Goal: Communication & Community: Answer question/provide support

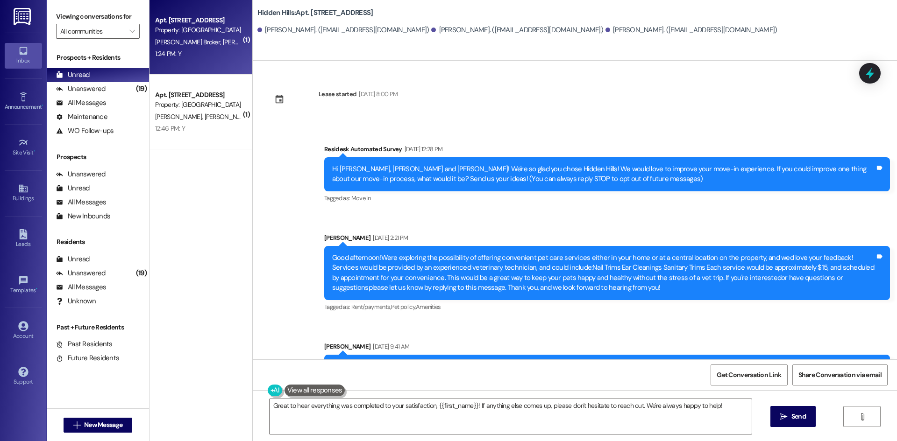
click at [192, 97] on div "Apt. 2212, Z - 2201 S Oakdale Dr" at bounding box center [198, 95] width 86 height 10
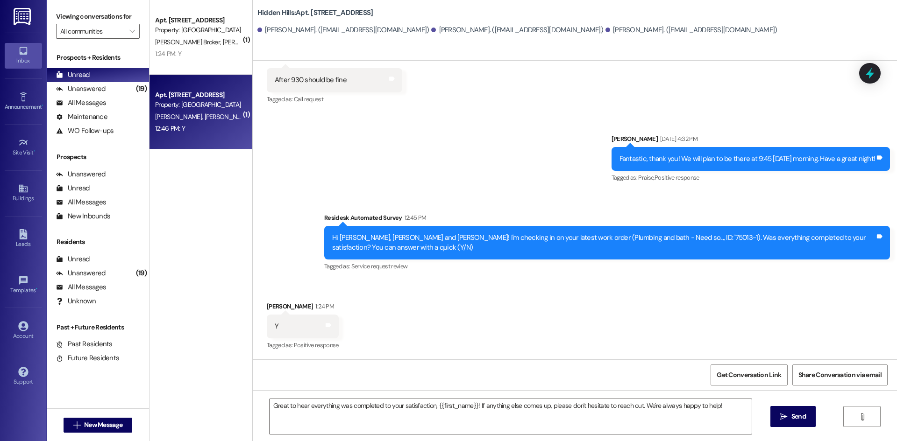
type textarea "Fetching suggested responses. Please feel free to read through the conversation…"
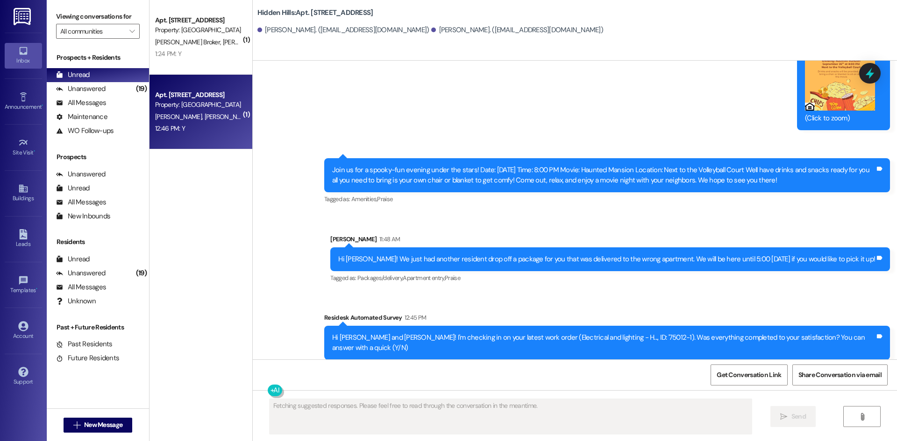
scroll to position [15537, 0]
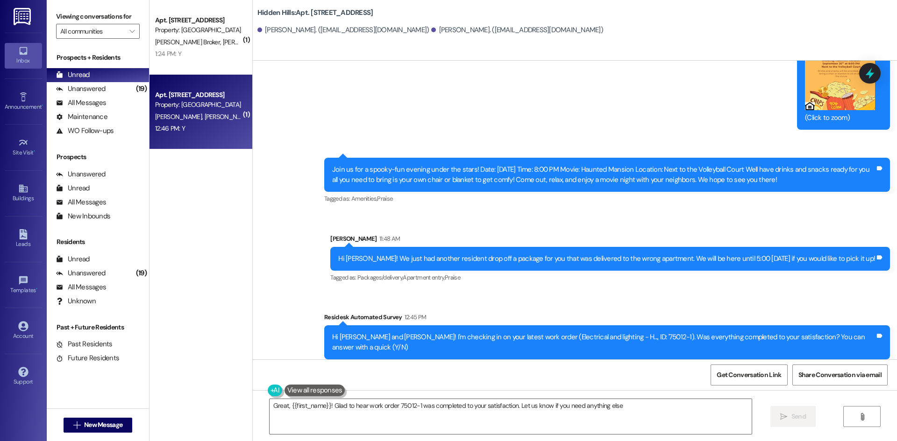
type textarea "Great, {{first_name}}! Glad to hear work order 75012-1 was completed to your sa…"
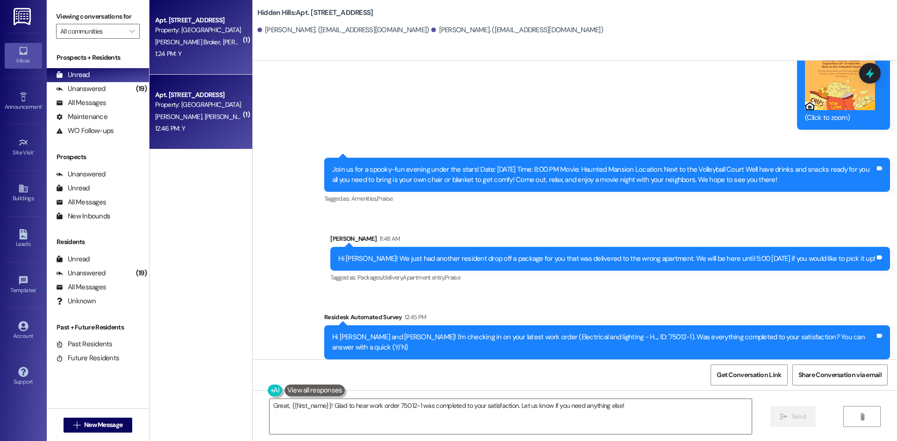
click at [195, 48] on div "1:24 PM: Y 1:24 PM: Y" at bounding box center [198, 54] width 88 height 12
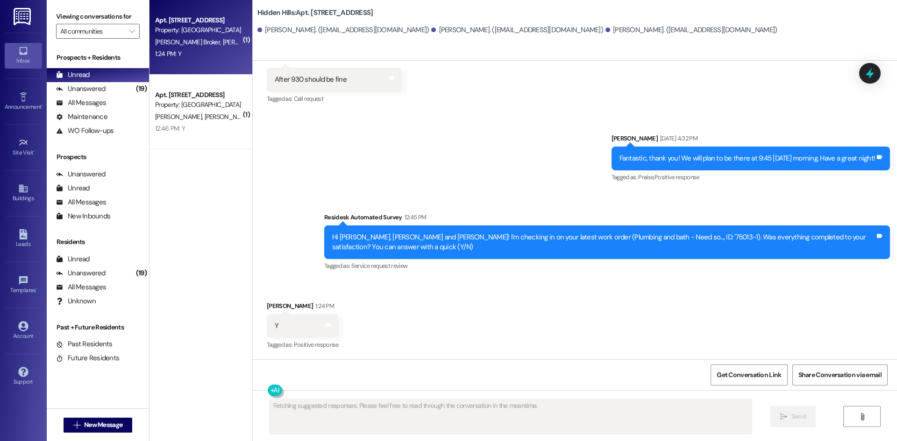
scroll to position [2145, 0]
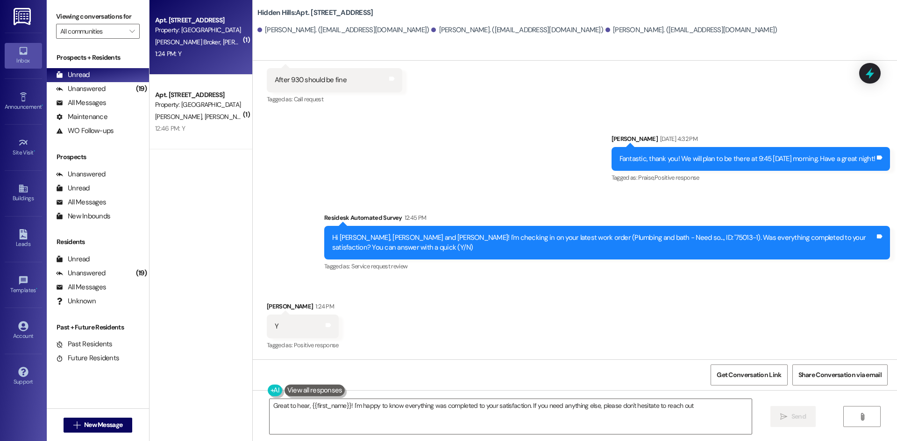
type textarea "Great to hear, {{first_name}}! I'm happy to know everything was completed to yo…"
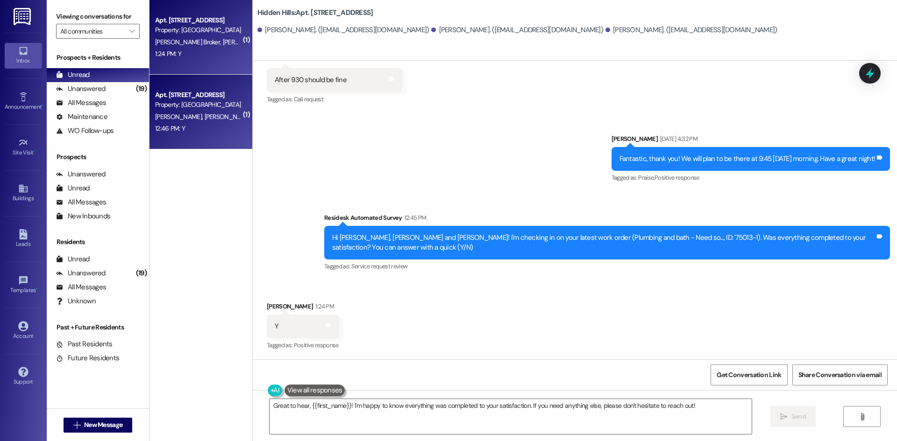
click at [162, 106] on div "Property: Hidden Hills" at bounding box center [198, 105] width 86 height 10
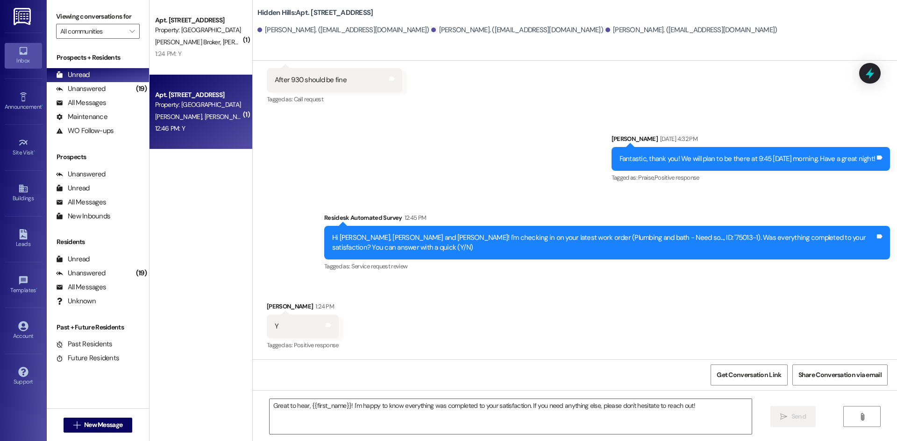
type textarea "Fetching suggested responses. Please feel free to read through the conversation…"
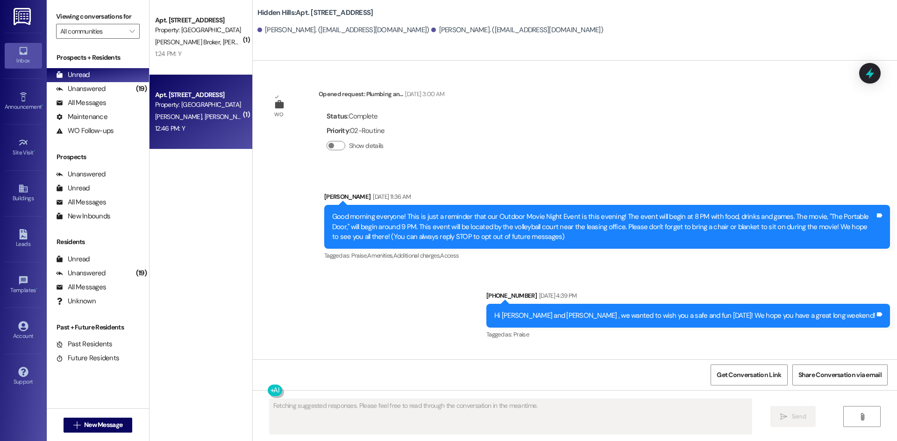
scroll to position [15536, 0]
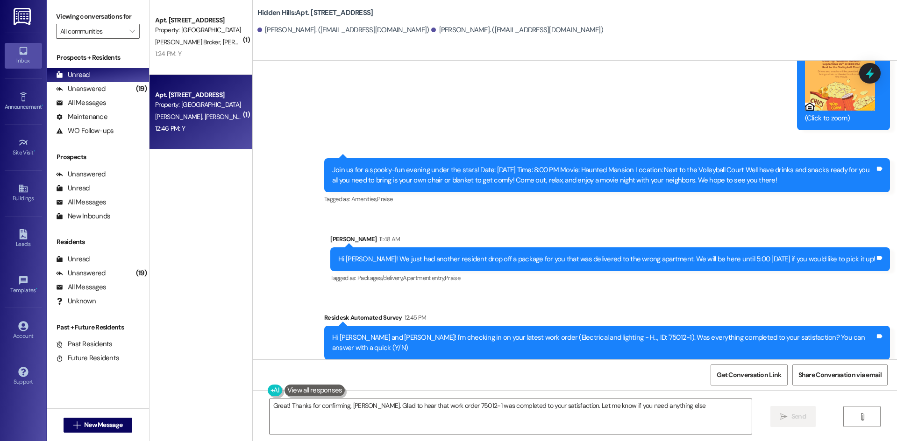
type textarea "Great! Thanks for confirming, Grace. Glad to hear that work order 75012-1 was c…"
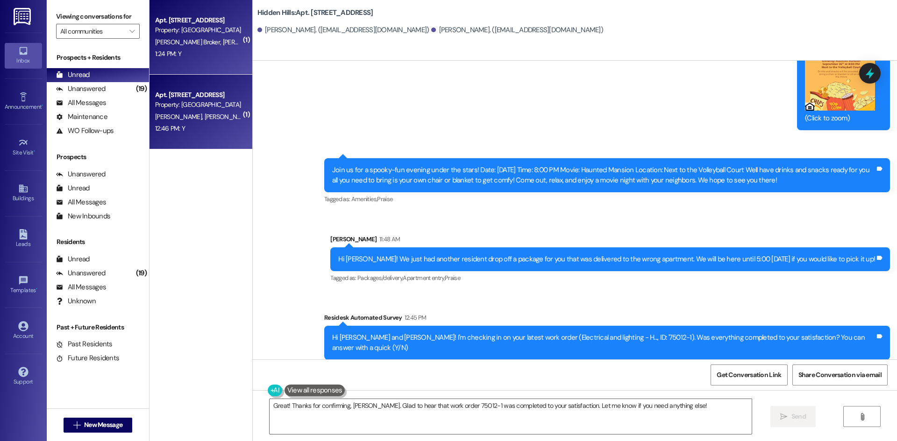
click at [185, 55] on div "1:24 PM: Y 1:24 PM: Y" at bounding box center [198, 54] width 88 height 12
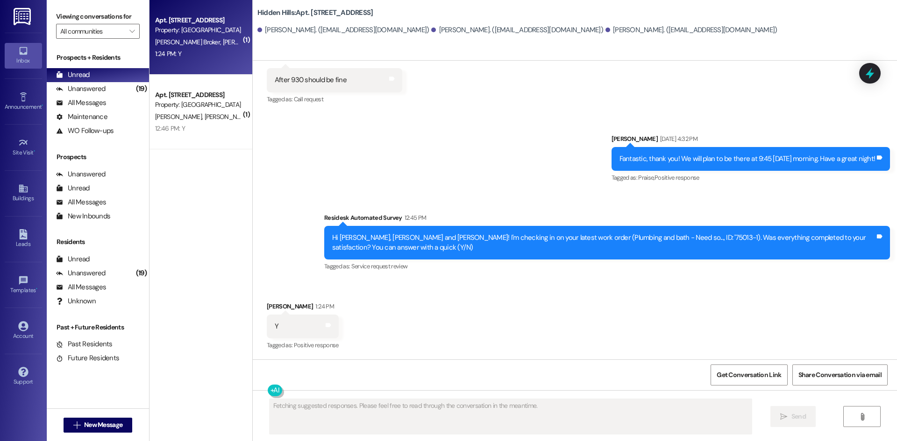
scroll to position [2146, 0]
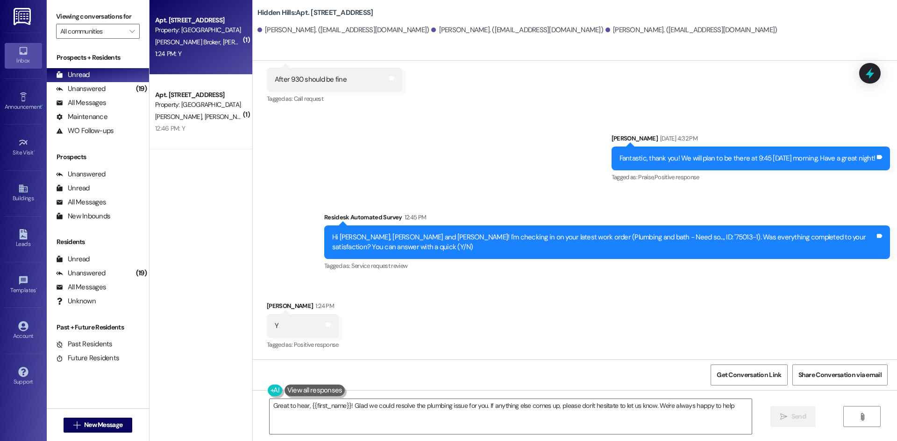
type textarea "Great to hear, {{first_name}}! Glad we could resolve the plumbing issue for you…"
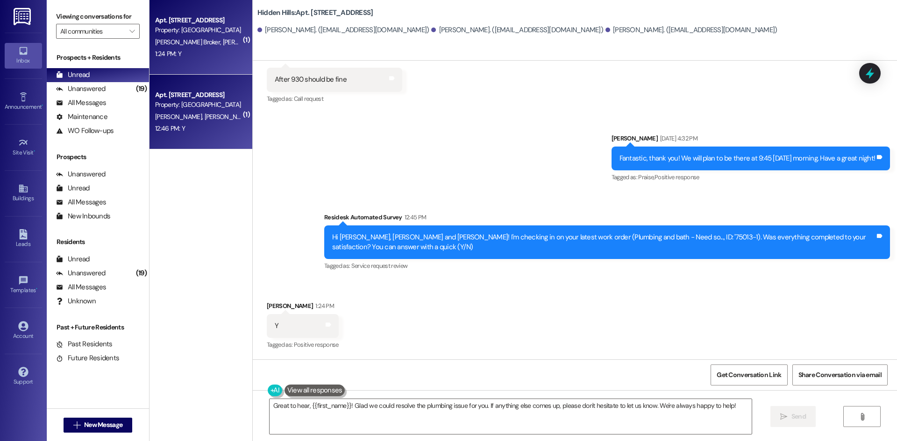
click at [207, 100] on div "Apt. 2212, Z - 2201 S Oakdale Dr" at bounding box center [198, 95] width 86 height 10
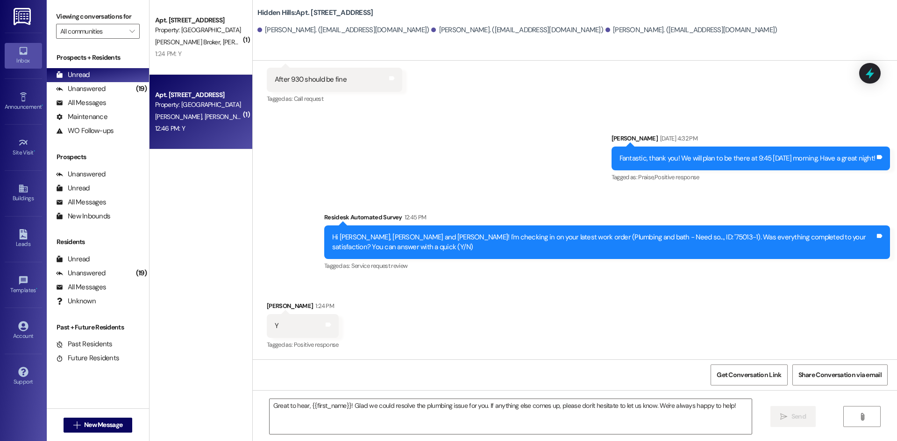
type textarea "Fetching suggested responses. Please feel free to read through the conversation…"
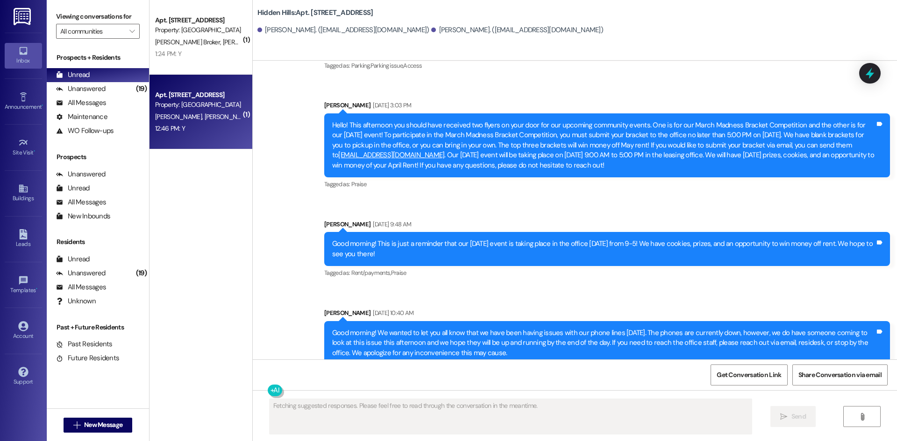
scroll to position [15536, 0]
